Goal: Task Accomplishment & Management: Complete application form

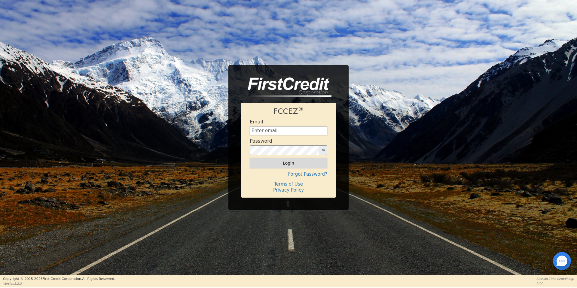
type input "[EMAIL_ADDRESS][DOMAIN_NAME]"
click at [274, 160] on button "Login" at bounding box center [289, 163] width 78 height 10
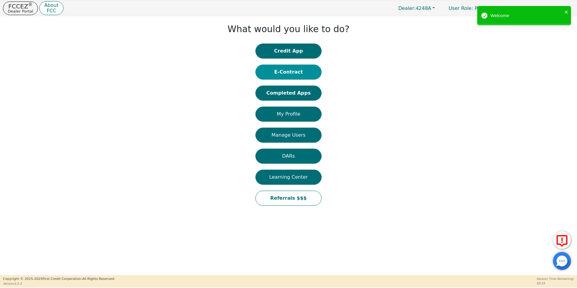
click at [304, 70] on button "E-Contract" at bounding box center [288, 72] width 66 height 15
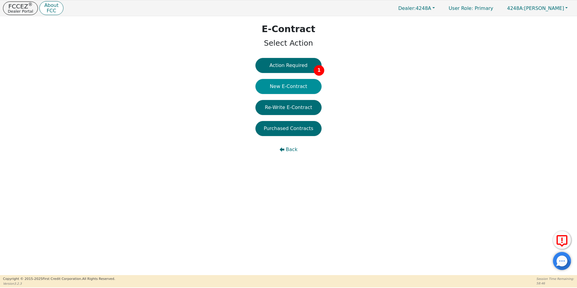
click at [297, 83] on button "New E-Contract" at bounding box center [288, 86] width 66 height 15
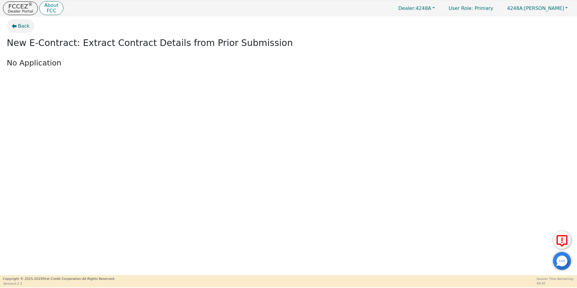
click at [13, 24] on icon "button" at bounding box center [14, 26] width 5 height 5
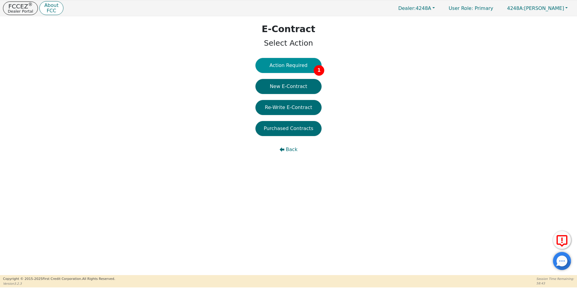
click at [308, 62] on button "Action Required 1" at bounding box center [288, 65] width 66 height 15
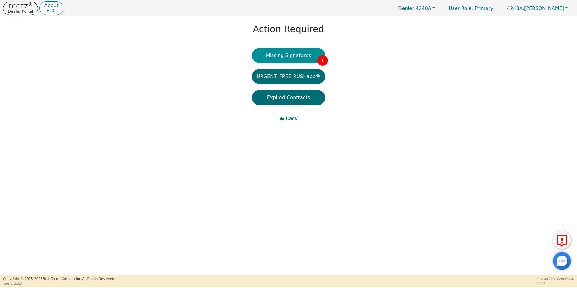
click at [293, 56] on button "Missing Signatures 1" at bounding box center [289, 55] width 74 height 15
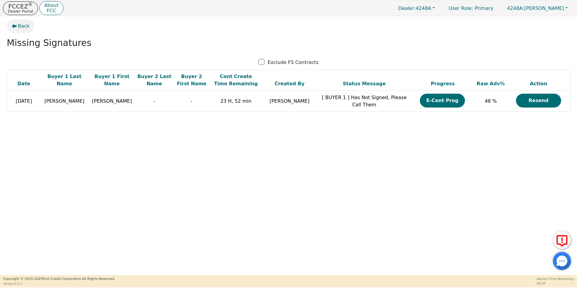
click at [25, 21] on button "Back" at bounding box center [21, 26] width 28 height 14
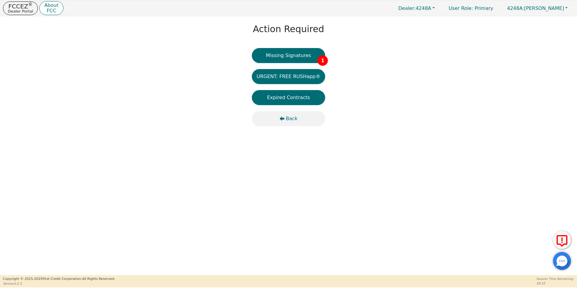
click at [282, 114] on button "Back" at bounding box center [289, 118] width 74 height 15
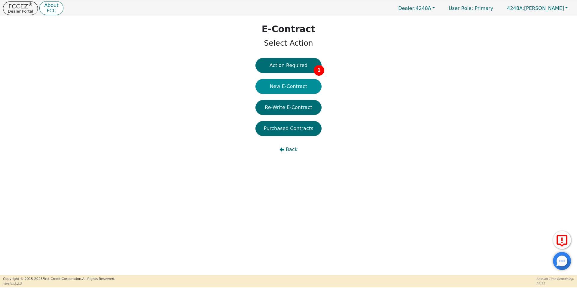
click at [272, 87] on button "New E-Contract" at bounding box center [288, 86] width 66 height 15
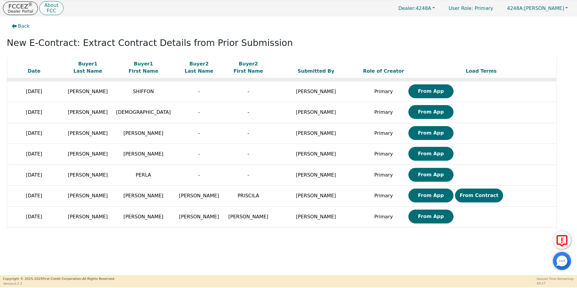
scroll to position [66, 0]
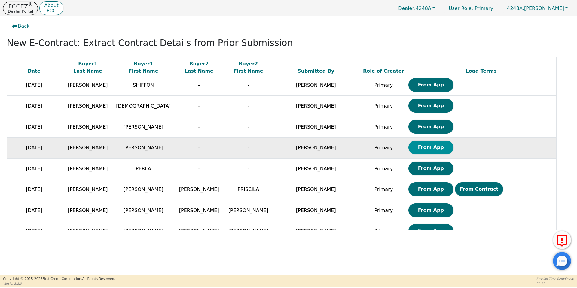
click at [408, 150] on button "From App" at bounding box center [430, 148] width 45 height 14
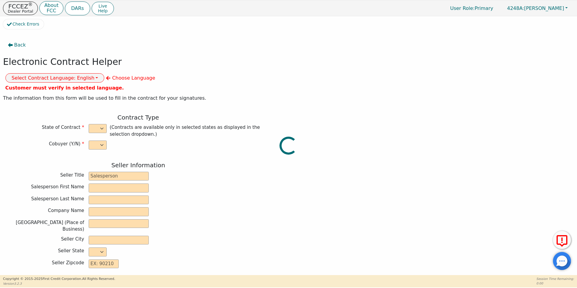
select select "n"
type input "owner"
type input "[PERSON_NAME]"
type input "[GEOGRAPHIC_DATA]"
type input "AQUA REMACH LLC"
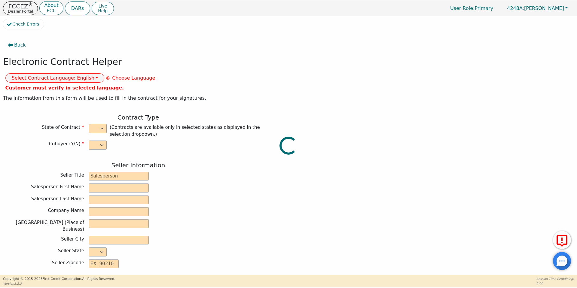
type input "[STREET_ADDRESS]"
type input "[GEOGRAPHIC_DATA]"
select select "[GEOGRAPHIC_DATA]"
type input "77070"
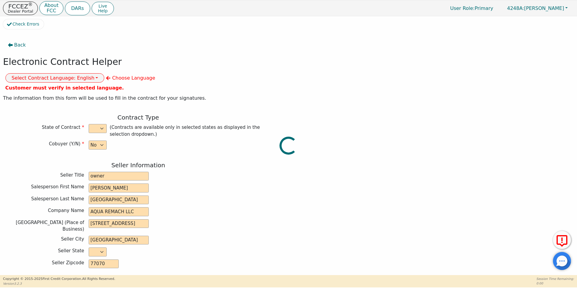
type input "[PERSON_NAME]"
type input "[EMAIL_ADDRESS][DOMAIN_NAME]"
type input "[STREET_ADDRESS][PERSON_NAME]"
type input "[GEOGRAPHIC_DATA]"
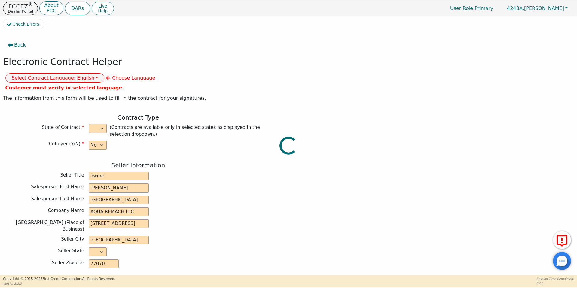
select select "[GEOGRAPHIC_DATA]"
type input "77020"
type input "[DATE]"
type input "17.99"
type input "[DATE]"
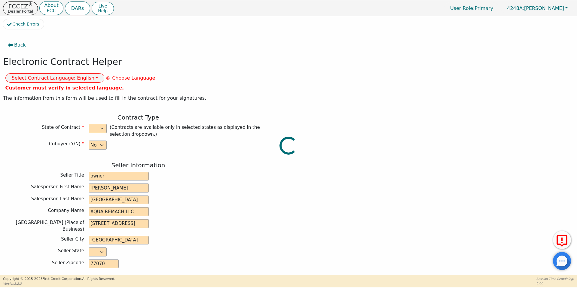
type input "60"
type input "0"
type input "1000.00"
type input "0.00"
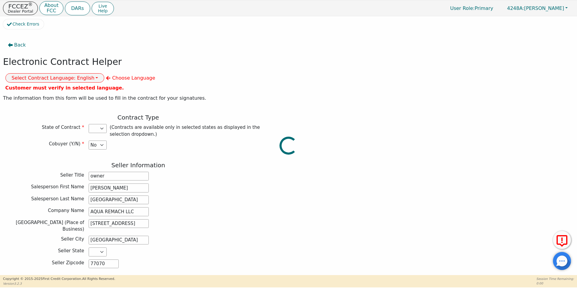
type input "1000.00"
select select "[GEOGRAPHIC_DATA]"
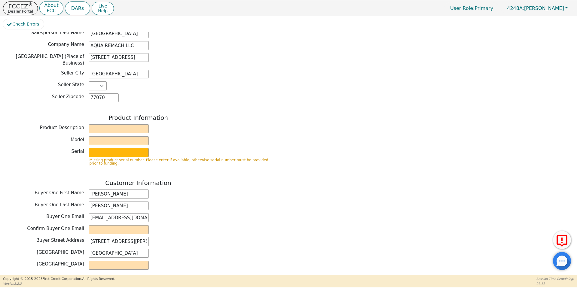
scroll to position [176, 0]
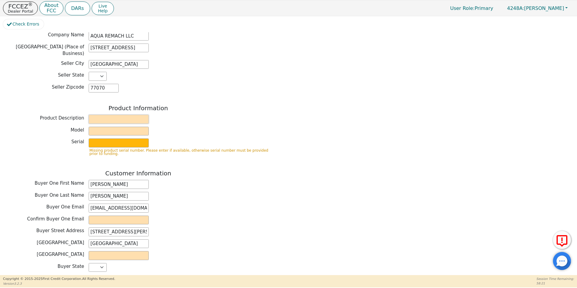
click at [108, 115] on input "text" at bounding box center [119, 119] width 60 height 9
type input "Water System"
click at [118, 127] on input "text" at bounding box center [119, 131] width 60 height 9
type input "whole house"
click at [128, 139] on input "text" at bounding box center [119, 143] width 60 height 9
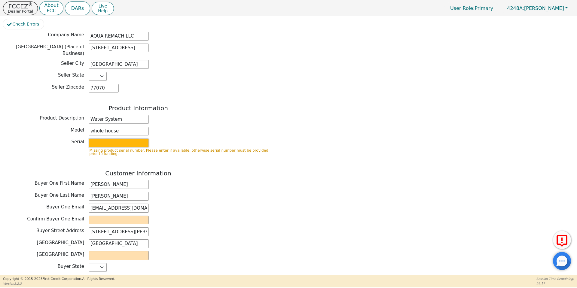
type input "S2156437"
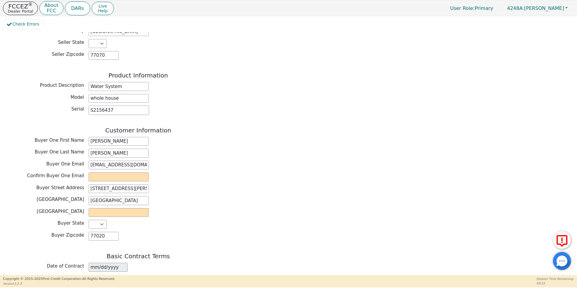
scroll to position [210, 0]
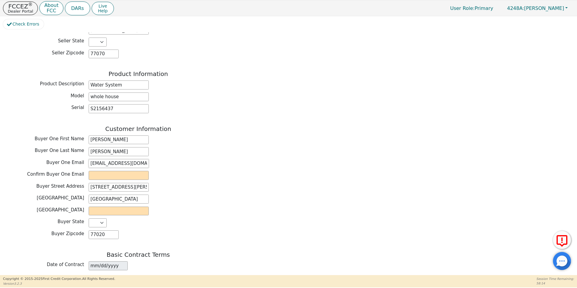
click at [114, 159] on input "[EMAIL_ADDRESS][DOMAIN_NAME]" at bounding box center [119, 163] width 60 height 9
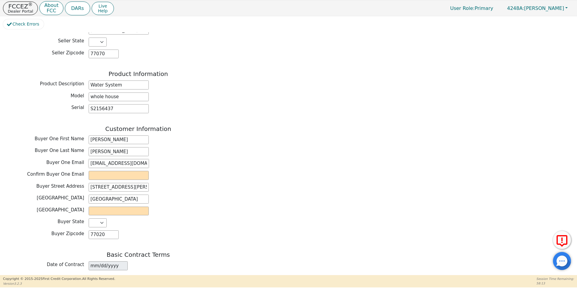
click at [114, 159] on input "[EMAIL_ADDRESS][DOMAIN_NAME]" at bounding box center [119, 163] width 60 height 9
type input "[DOMAIN_NAME]"
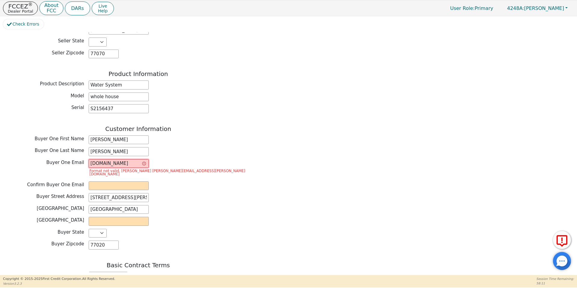
click at [114, 159] on input "[DOMAIN_NAME]" at bounding box center [119, 163] width 60 height 9
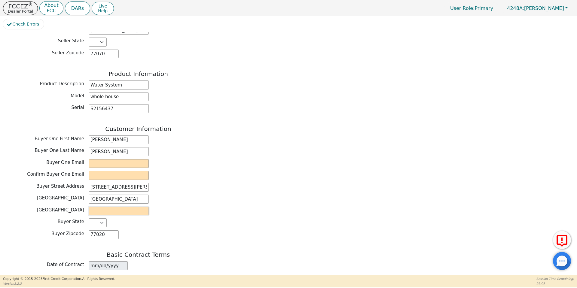
click at [112, 207] on input "text" at bounding box center [119, 211] width 60 height 9
click at [107, 207] on input "text" at bounding box center [119, 211] width 60 height 9
type input "h"
type input "[GEOGRAPHIC_DATA]"
click at [155, 195] on div "Buyer City [GEOGRAPHIC_DATA]" at bounding box center [138, 199] width 270 height 9
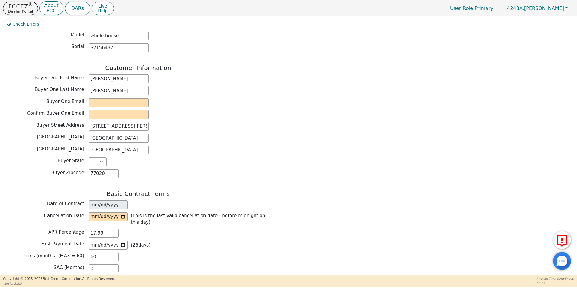
scroll to position [282, 0]
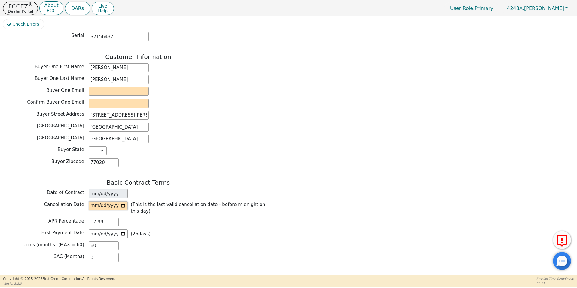
click at [124, 201] on input "date" at bounding box center [108, 205] width 39 height 9
type input "[DATE]"
click at [176, 218] on div "APR Percentage 17.99" at bounding box center [138, 222] width 270 height 9
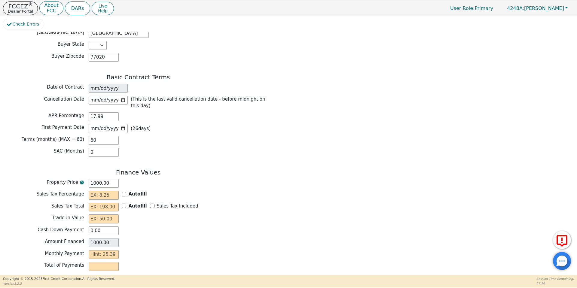
scroll to position [395, 0]
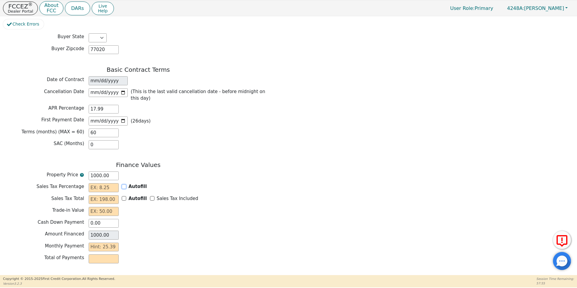
click at [126, 184] on input "Autofill" at bounding box center [124, 186] width 5 height 5
checkbox input "true"
type input "0.00"
click at [150, 196] on input "Sales Tax Included" at bounding box center [152, 198] width 5 height 5
checkbox input "true"
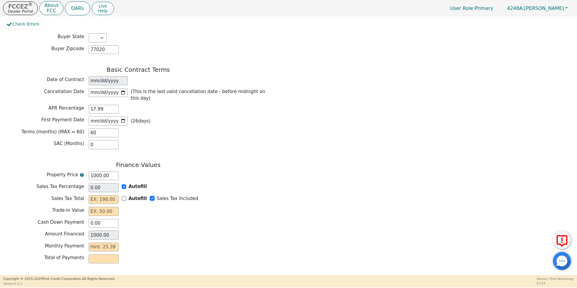
type input "0.00"
click at [106, 207] on input "text" at bounding box center [104, 211] width 30 height 9
type input "0.00"
click at [109, 243] on input "text" at bounding box center [104, 247] width 30 height 9
click at [134, 244] on div "Finance Values Property Price 1000.00 Sales Tax Percentage 0.00 Autofill Sales …" at bounding box center [138, 213] width 270 height 105
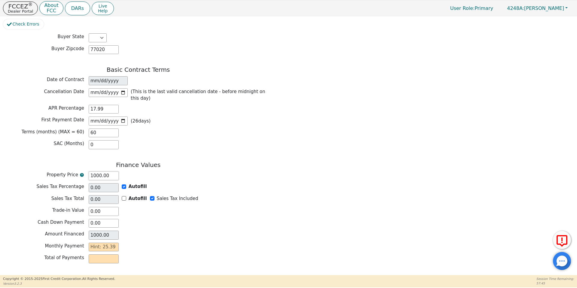
click at [94, 172] on input "1000.00" at bounding box center [104, 176] width 30 height 9
type input "100.00"
type input "1500.00"
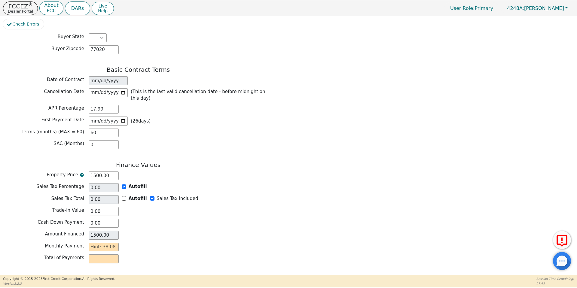
click at [162, 231] on div "Amount Financed 1500.00" at bounding box center [138, 235] width 270 height 9
click at [110, 243] on input "text" at bounding box center [104, 247] width 30 height 9
click at [138, 254] on div "Total of Payments" at bounding box center [138, 258] width 270 height 9
click at [96, 172] on input "1500.00" at bounding box center [104, 176] width 30 height 9
type input "15000.00"
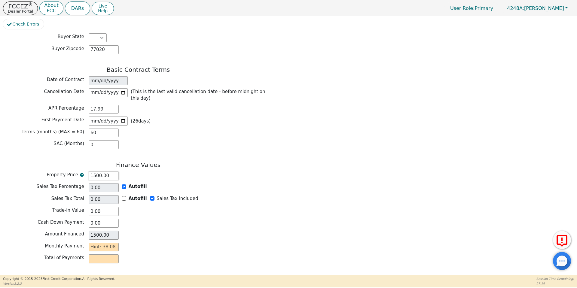
type input "15000.00"
click at [149, 231] on div "Finance Values Property Price 15000.00 Sales Tax Percentage 0.00 Autofill Sales…" at bounding box center [138, 213] width 270 height 105
click at [114, 243] on input "text" at bounding box center [104, 247] width 30 height 9
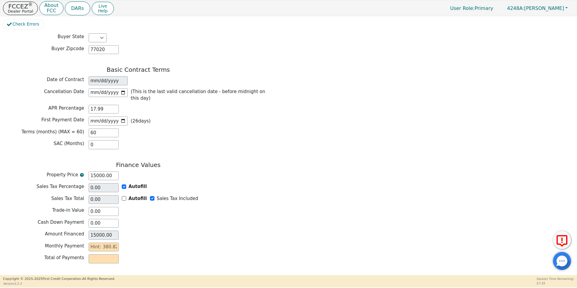
click at [126, 243] on div "Monthly Payment" at bounding box center [138, 247] width 270 height 9
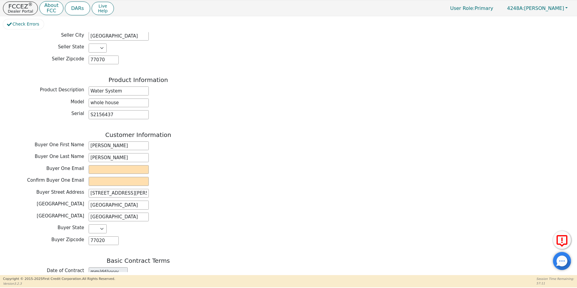
scroll to position [207, 0]
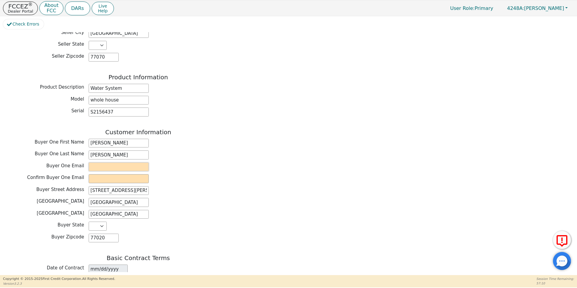
click at [119, 163] on input "email" at bounding box center [119, 167] width 60 height 9
click at [125, 163] on input "[EMAIL_ADDRESS][DOMAIN_NAME]" at bounding box center [119, 167] width 60 height 9
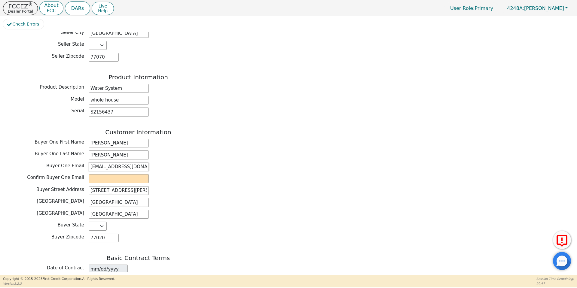
type input "[EMAIL_ADDRESS][DOMAIN_NAME]"
click at [118, 174] on input "email" at bounding box center [119, 178] width 60 height 9
paste input "[EMAIL_ADDRESS][DOMAIN_NAME]"
type input "[EMAIL_ADDRESS][DOMAIN_NAME]"
click at [221, 168] on div "Customer Information Buyer One First Name [PERSON_NAME] One Last Name [PERSON_N…" at bounding box center [138, 187] width 270 height 117
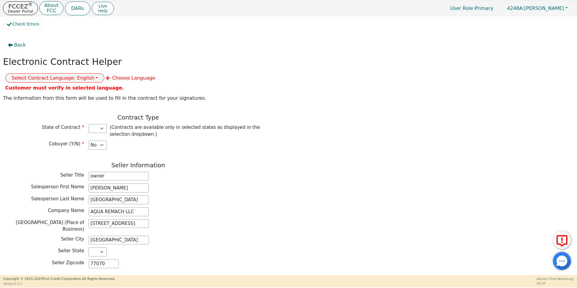
click at [19, 6] on p "FCCEZ ®" at bounding box center [20, 6] width 25 height 6
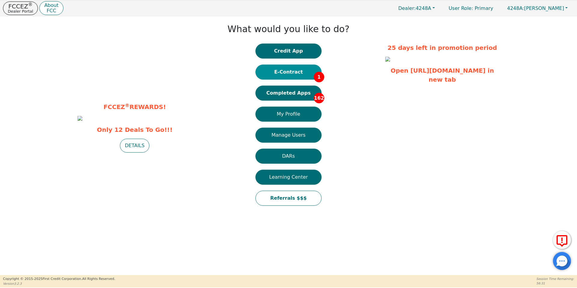
click at [283, 67] on button "E-Contract 1" at bounding box center [288, 72] width 66 height 15
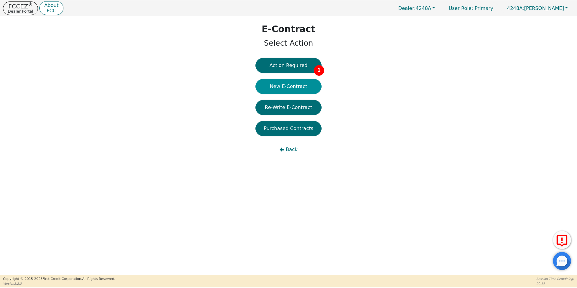
click at [279, 84] on button "New E-Contract" at bounding box center [288, 86] width 66 height 15
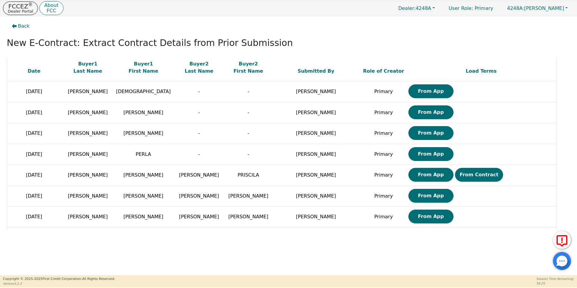
scroll to position [81, 0]
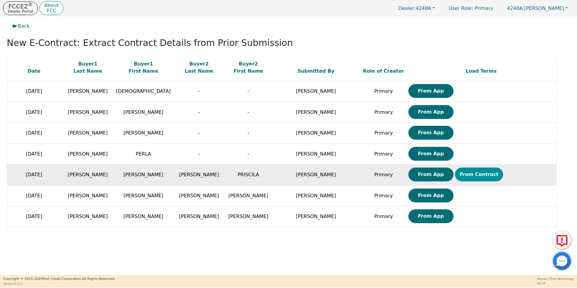
click at [455, 176] on button "From Contract" at bounding box center [479, 175] width 48 height 14
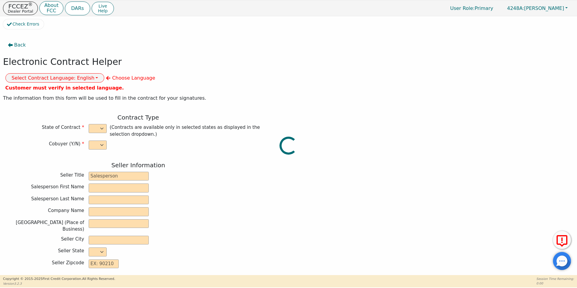
select select "y"
type input "owner"
type input "[PERSON_NAME]"
type input "[GEOGRAPHIC_DATA]"
type input "AQUA REMACH LLC"
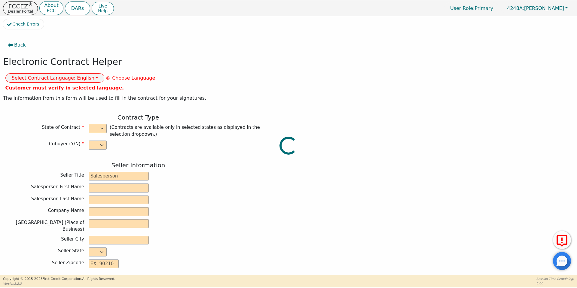
type input "[STREET_ADDRESS]"
type input "[GEOGRAPHIC_DATA]"
select select "[GEOGRAPHIC_DATA]"
type input "77070"
type input "WATER SYSTEMS"
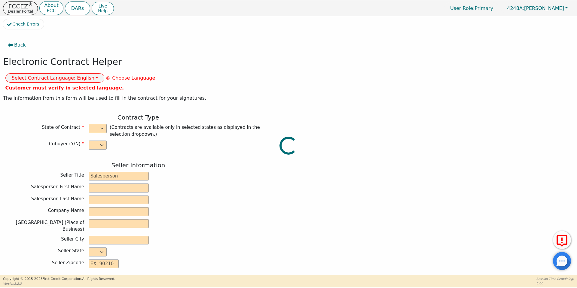
type input "Whole house"
type input "S2156437"
type input "[PERSON_NAME]"
type input "[EMAIL_ADDRESS][DOMAIN_NAME]"
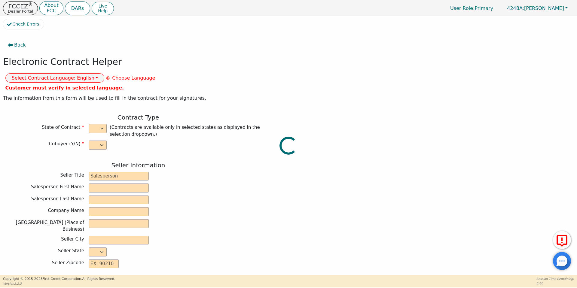
type input "[EMAIL_ADDRESS][DOMAIN_NAME]"
type input "PRISCILA"
type input "[PERSON_NAME]"
type input "[EMAIL_ADDRESS][DOMAIN_NAME]"
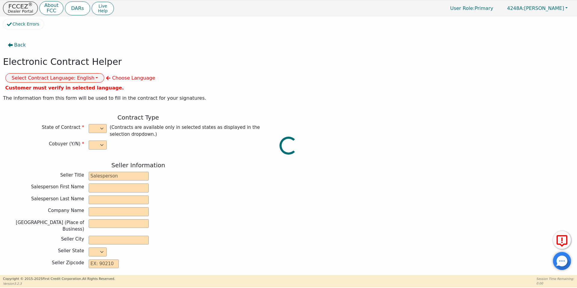
type input "[STREET_ADDRESS][PERSON_NAME]"
type input "[GEOGRAPHIC_DATA]"
select select "[GEOGRAPHIC_DATA]"
type input "77020"
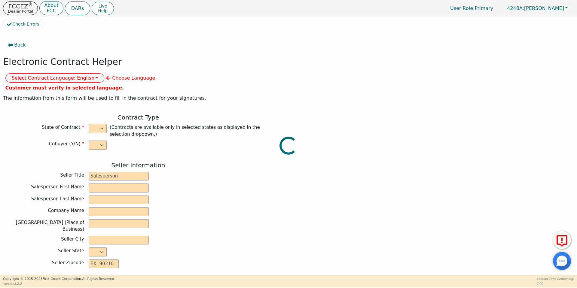
type input "[DATE]"
type input "17.99"
type input "[DATE]"
type input "60"
type input "0"
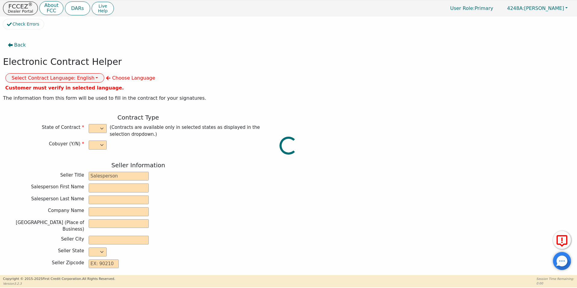
type input "15000.00"
type input "0.00"
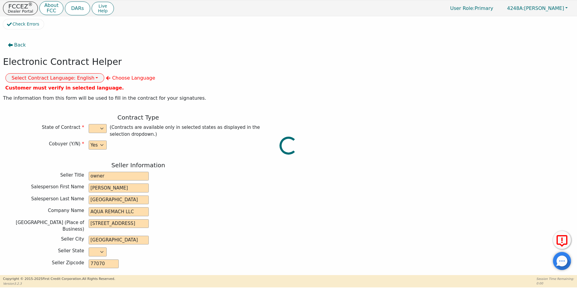
type input "0.00"
type input "15000.00"
type input "22849.20"
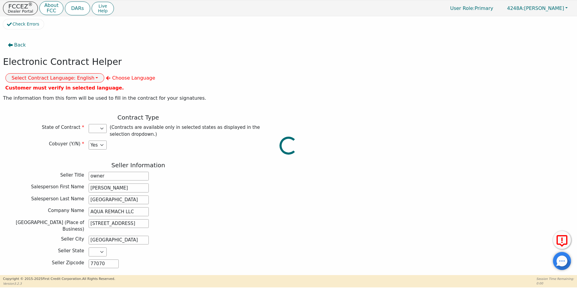
select select "[GEOGRAPHIC_DATA]"
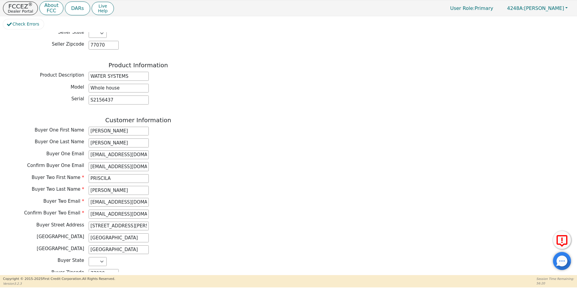
scroll to position [220, 0]
click at [115, 150] on input "[EMAIL_ADDRESS][DOMAIN_NAME]" at bounding box center [119, 154] width 60 height 9
click at [122, 161] on input "[EMAIL_ADDRESS][DOMAIN_NAME]" at bounding box center [119, 165] width 60 height 9
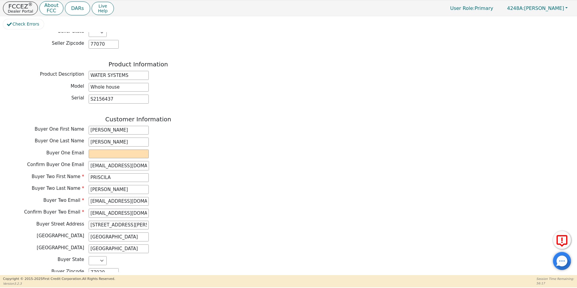
click at [122, 161] on input "[EMAIL_ADDRESS][DOMAIN_NAME]" at bounding box center [119, 165] width 60 height 9
type input "miltoncullivan@.com"
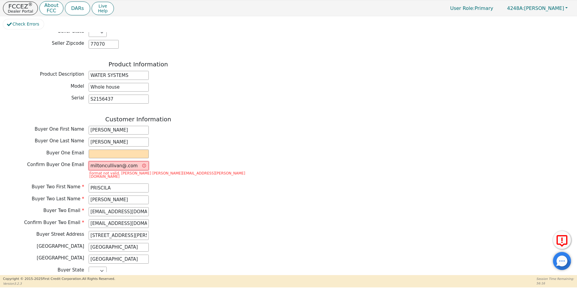
click at [122, 161] on input "miltoncullivan@.com" at bounding box center [119, 165] width 60 height 9
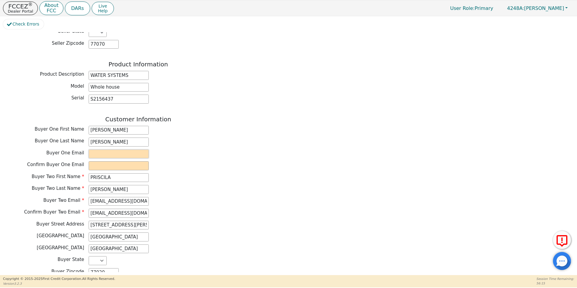
click at [111, 150] on input "email" at bounding box center [119, 154] width 60 height 9
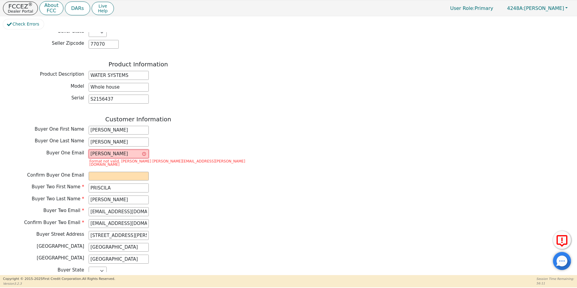
type input "[EMAIL_ADDRESS][DOMAIN_NAME]"
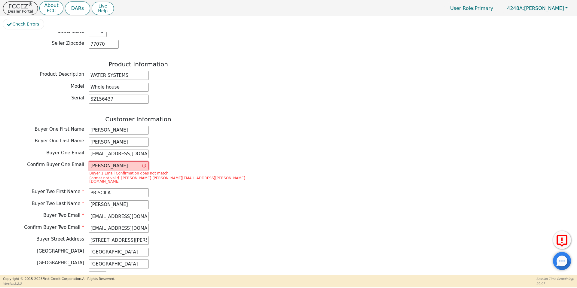
type input "[EMAIL_ADDRESS][DOMAIN_NAME]"
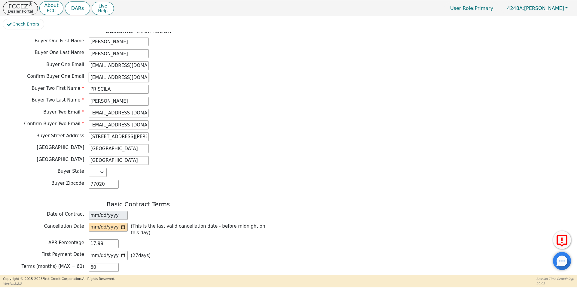
scroll to position [317, 0]
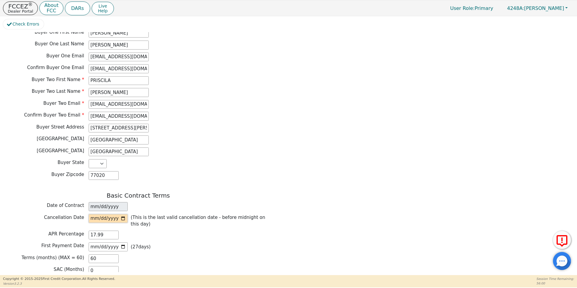
click at [123, 214] on input "date" at bounding box center [108, 218] width 39 height 9
type input "[DATE]"
click at [206, 202] on div "Date of Contract [DATE]" at bounding box center [138, 206] width 270 height 9
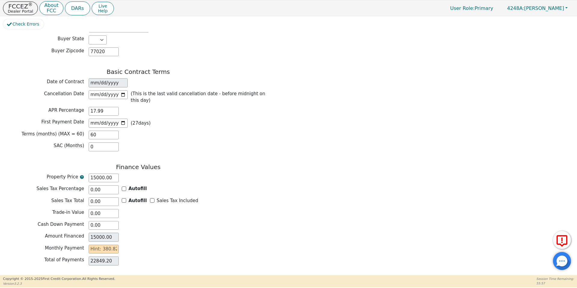
scroll to position [443, 0]
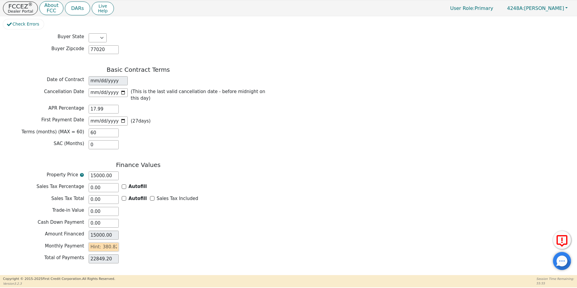
click at [115, 243] on input "text" at bounding box center [104, 247] width 30 height 9
type input "3"
type input "180.00"
type input "38"
type input "2280.00"
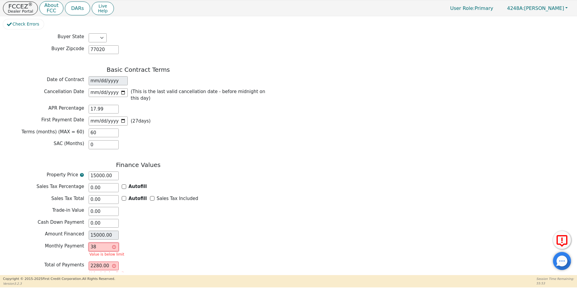
type input "380"
type input "22800.00"
type input "380.8"
type input "22848.00"
type input "380.82"
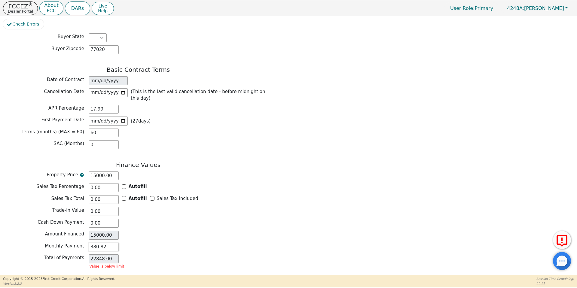
type input "22849.20"
type input "380.82"
click at [186, 243] on div "Monthly Payment 380.82" at bounding box center [138, 248] width 270 height 11
click at [56, 275] on button "Review & Begin Contract" at bounding box center [37, 282] width 69 height 14
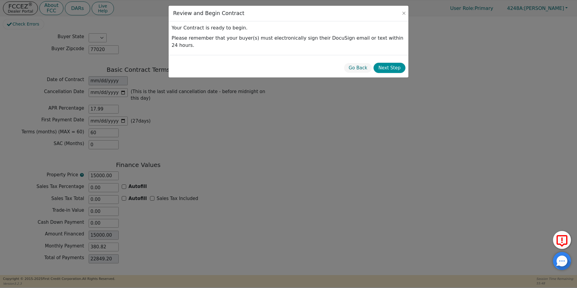
click at [394, 64] on button "Next Step" at bounding box center [389, 68] width 32 height 11
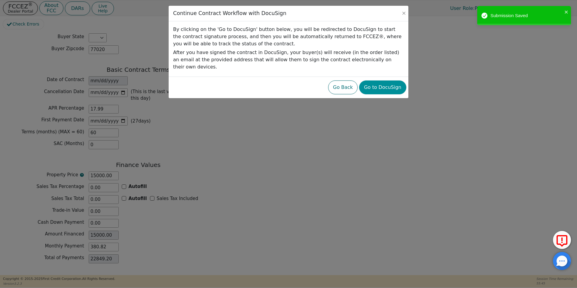
click at [391, 81] on button "Go to DocuSign" at bounding box center [382, 88] width 47 height 14
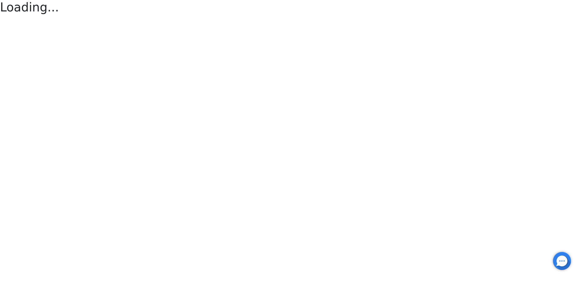
click at [278, 16] on html "Loading..." at bounding box center [288, 8] width 577 height 16
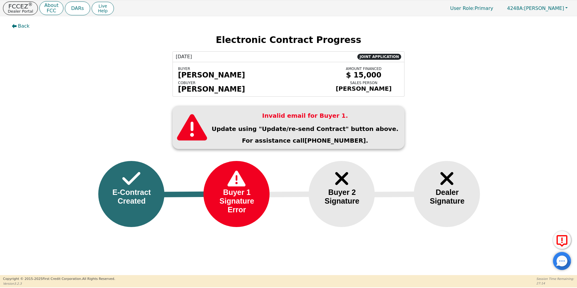
click at [303, 118] on h3 "Invalid email for Buyer 1." at bounding box center [305, 115] width 187 height 7
drag, startPoint x: 305, startPoint y: 129, endPoint x: 352, endPoint y: 129, distance: 46.6
click at [352, 129] on p "Update using "Update/re-send Contract" button above." at bounding box center [305, 128] width 187 height 7
click at [312, 123] on div "Invalid email for Buyer 1. Update using "Update/re-send Contract" button above.…" at bounding box center [305, 127] width 190 height 37
click at [308, 97] on div "Back Electronic Contract Progress 10/07/2025 JOINT APPLICATION BUYER VICTOR SAN…" at bounding box center [288, 128] width 577 height 225
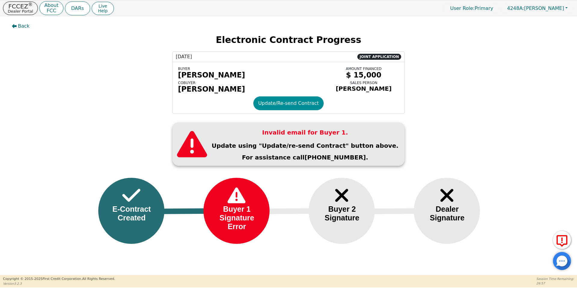
click at [280, 103] on button "Update/Re-send Contract" at bounding box center [288, 103] width 70 height 14
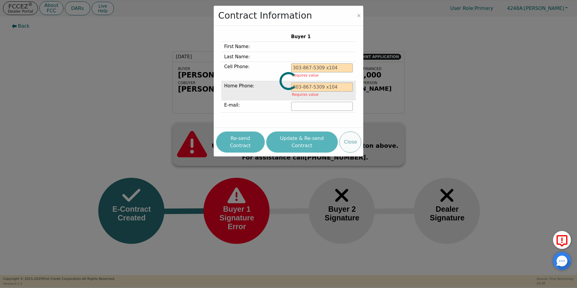
type input "[PHONE_NUMBER]"
type input "[EMAIL_ADDRESS][DOMAIN_NAME]"
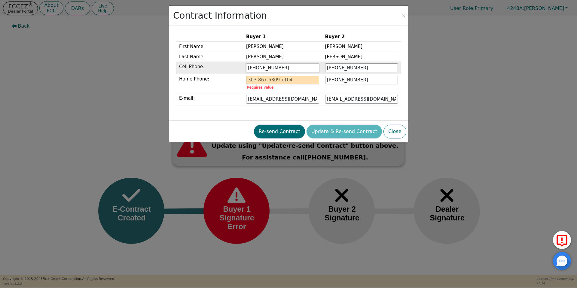
click at [262, 67] on input "[PHONE_NUMBER]" at bounding box center [282, 67] width 73 height 9
click at [262, 67] on input "346-279-7506" at bounding box center [282, 67] width 73 height 9
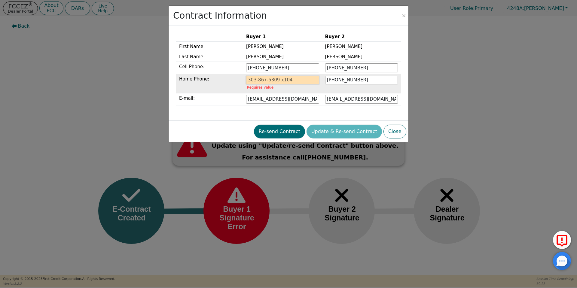
click at [275, 83] on input "tel" at bounding box center [282, 80] width 73 height 9
paste input "346-279-7506"
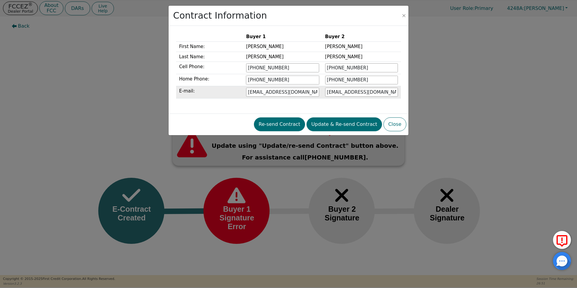
type input "346-279-7506"
click at [265, 93] on input "[EMAIL_ADDRESS][DOMAIN_NAME]" at bounding box center [282, 92] width 73 height 9
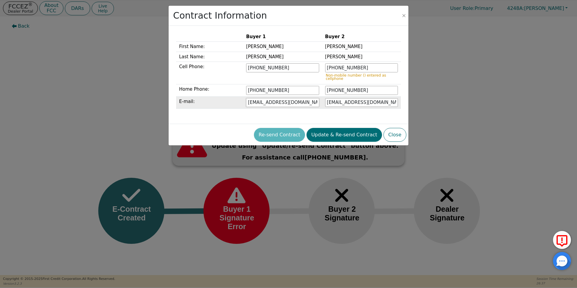
click at [312, 104] on input "sanchezvicvic255@gmail.co" at bounding box center [282, 102] width 73 height 9
type input "sanchezvicvic255@gmail.com"
click at [344, 138] on button "Update & Re-send Contract" at bounding box center [343, 135] width 75 height 14
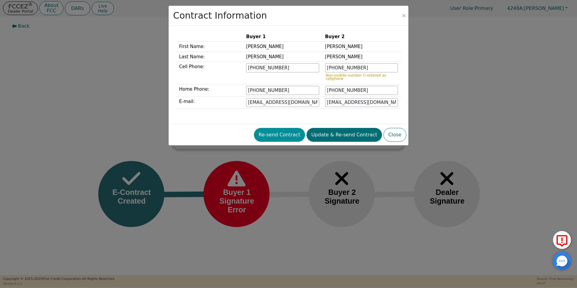
click at [286, 132] on button "Re-send Contract" at bounding box center [279, 135] width 51 height 14
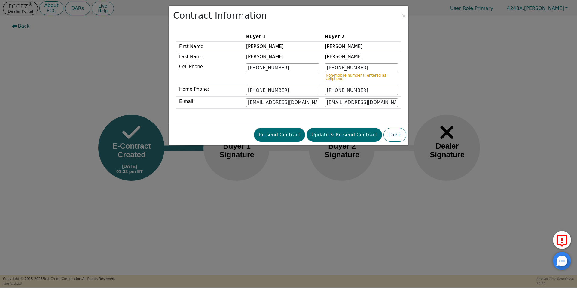
click at [341, 181] on div "Contract Information Buyer 1 Buyer 2 First Name: VICTOR PRISCILLA Last Name: SA…" at bounding box center [288, 144] width 577 height 288
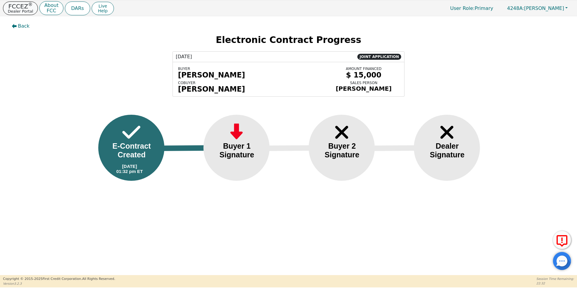
click at [29, 5] on sup "®" at bounding box center [30, 4] width 5 height 5
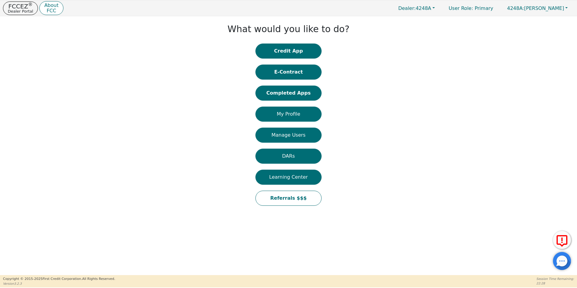
click at [279, 101] on div "Credit App E-Contract Completed Apps My Profile Manage Users DARs Learning Cent…" at bounding box center [288, 128] width 66 height 168
